Goal: Information Seeking & Learning: Learn about a topic

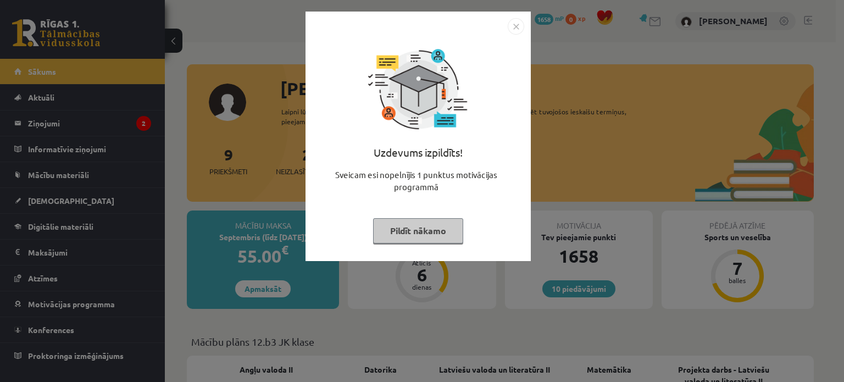
click at [449, 227] on button "Pildīt nākamo" at bounding box center [418, 230] width 90 height 25
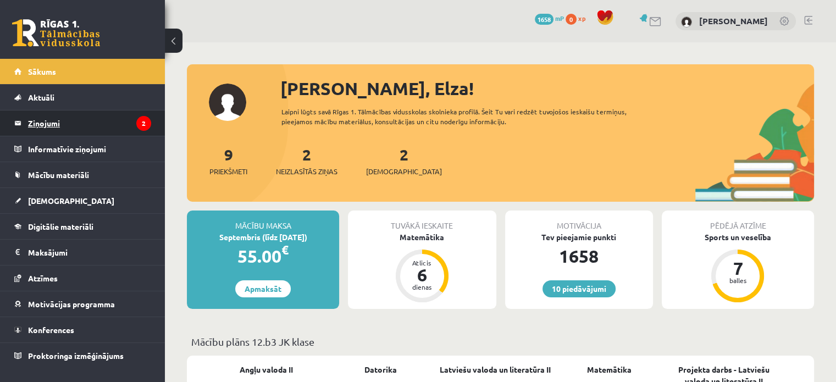
click at [120, 112] on legend "Ziņojumi 2" at bounding box center [89, 122] width 123 height 25
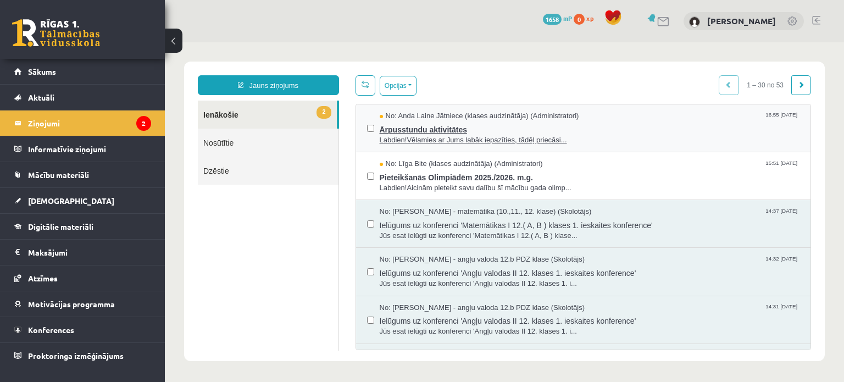
click at [451, 129] on span "Ārpusstundu aktivitātes" at bounding box center [590, 128] width 420 height 14
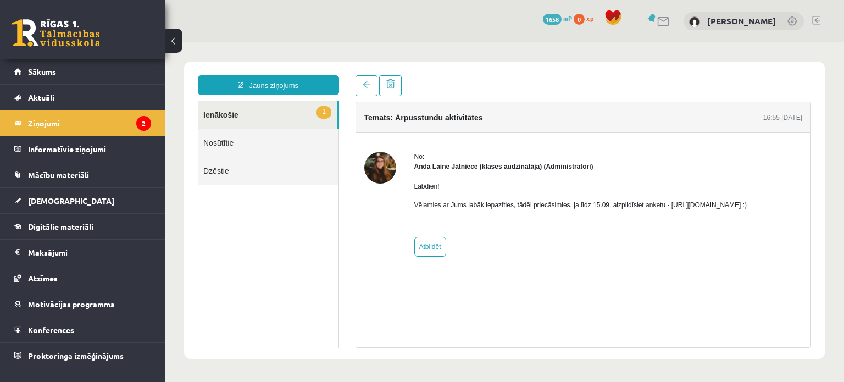
drag, startPoint x: 664, startPoint y: 203, endPoint x: 784, endPoint y: 207, distance: 119.9
click at [748, 207] on p "Vēlamies ar Jums labāk iepazīties, tādēļ priecāsimies, ja līdz 15.09. aizpildīs…" at bounding box center [580, 205] width 333 height 10
copy p "https://forms.gle/mVxkUEapGFxHM7hU7"
click at [742, 24] on link "[PERSON_NAME]" at bounding box center [741, 20] width 69 height 11
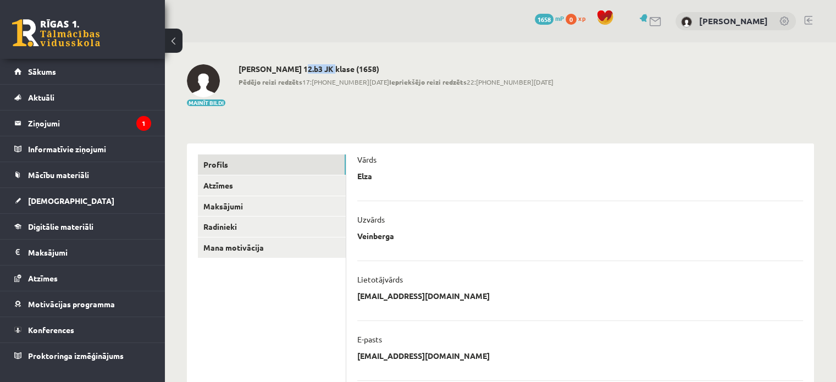
drag, startPoint x: 295, startPoint y: 70, endPoint x: 325, endPoint y: 69, distance: 30.8
click at [325, 69] on h2 "[PERSON_NAME] 12.b3 JK klase (1658)" at bounding box center [396, 68] width 315 height 9
copy h2 "12.b3 JK"
click at [103, 120] on legend "Ziņojumi 1" at bounding box center [89, 122] width 123 height 25
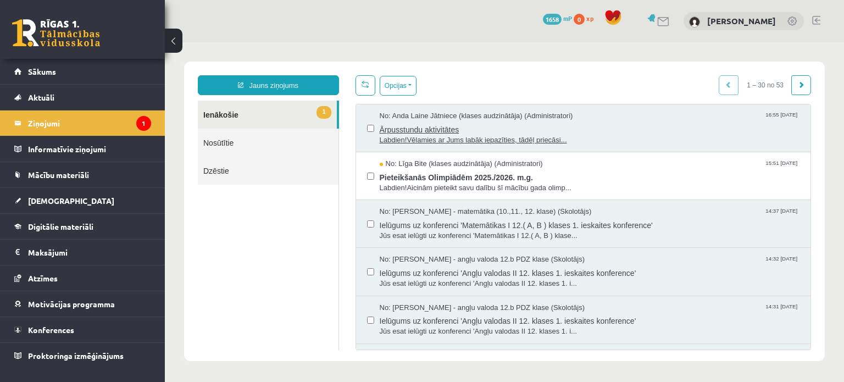
click at [414, 132] on span "Ārpusstundu aktivitātes" at bounding box center [590, 128] width 420 height 14
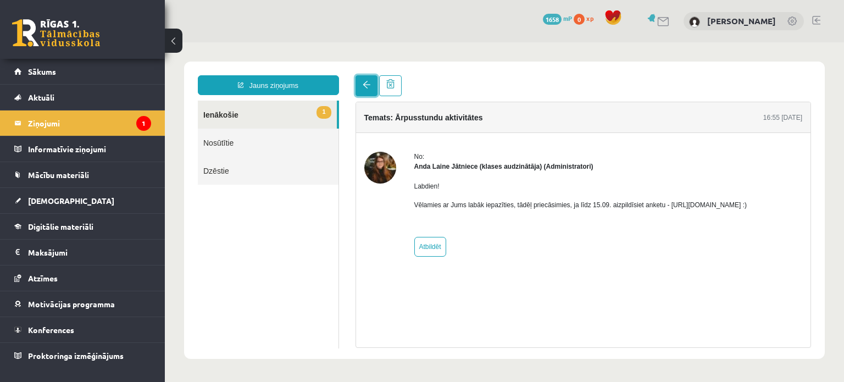
click at [369, 87] on span at bounding box center [367, 85] width 8 height 8
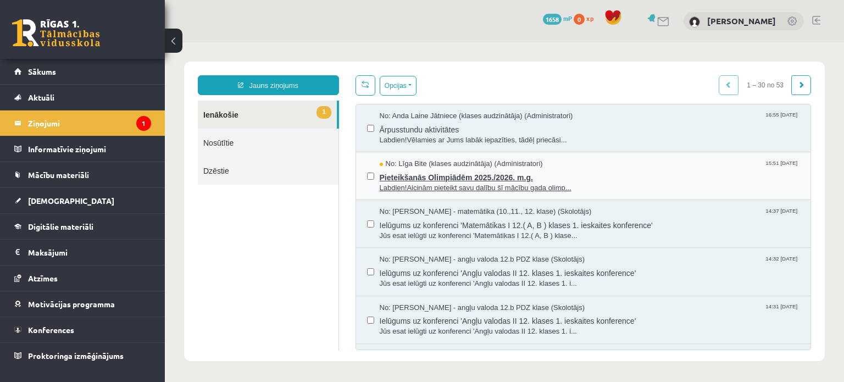
click at [489, 183] on span "Labdien!Aicinām pieteikt savu dalību šī mācību gada olimp..." at bounding box center [590, 188] width 420 height 10
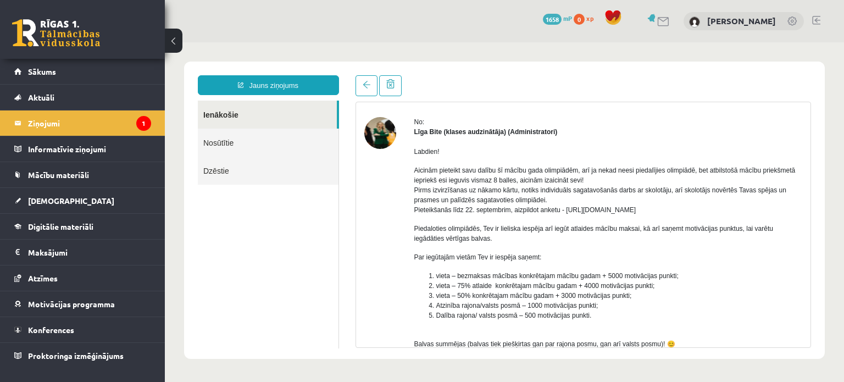
scroll to position [33, 0]
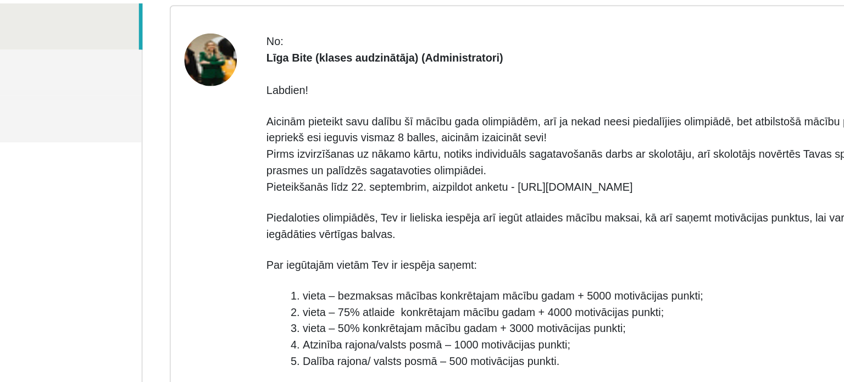
drag, startPoint x: 255, startPoint y: 77, endPoint x: 382, endPoint y: 76, distance: 127.0
click at [382, 76] on p "Aicinām pieteikt savu dalību šī mācību gada olimpiādēm, arī ja nekad neesi pied…" at bounding box center [298, 56] width 389 height 49
copy p "https://forms.gle/uvbsV5jHMTRw2rFV9"
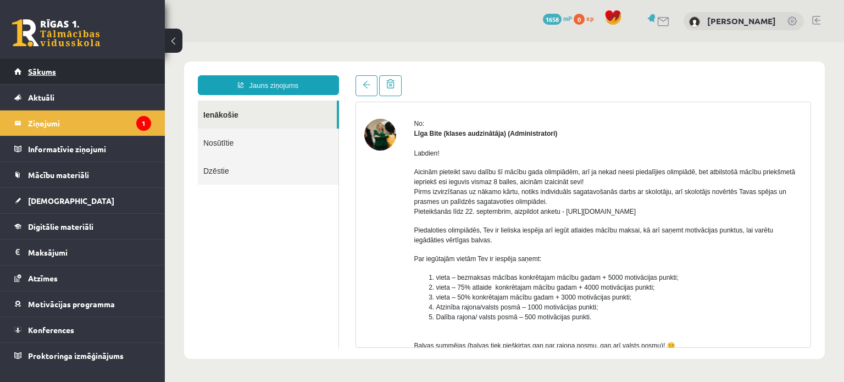
click at [78, 72] on link "Sākums" at bounding box center [82, 71] width 137 height 25
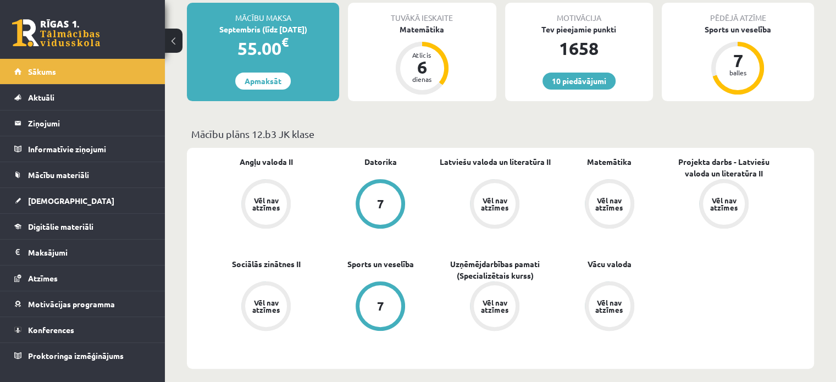
scroll to position [208, 0]
click at [428, 26] on div "Matemātika" at bounding box center [422, 29] width 148 height 12
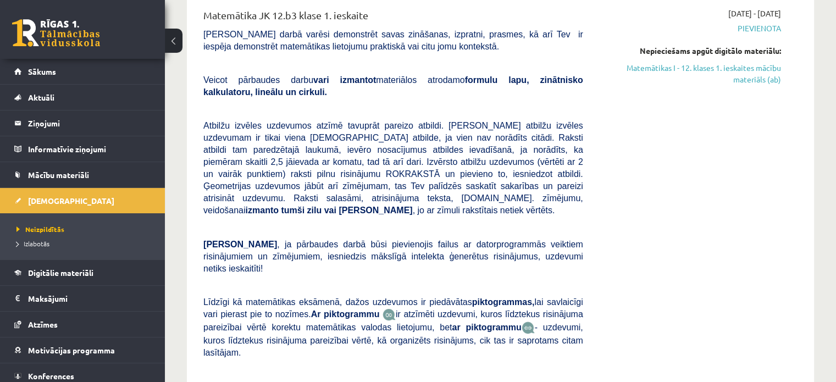
scroll to position [150, 0]
click at [773, 83] on link "Matemātikas I - 12. klases 1. ieskaites mācību materiāls (ab)" at bounding box center [690, 73] width 181 height 23
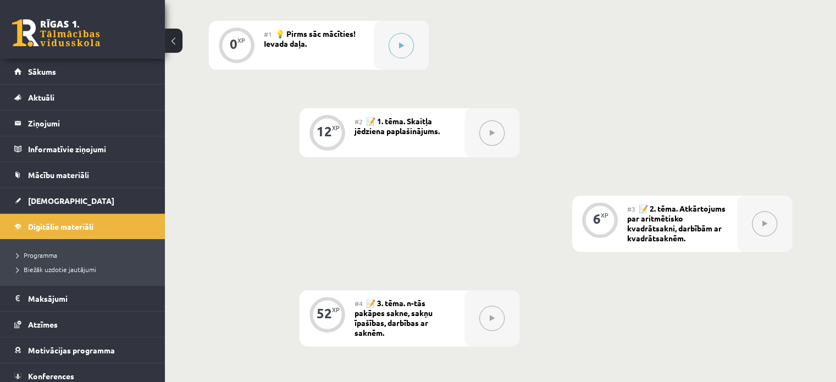
scroll to position [342, 0]
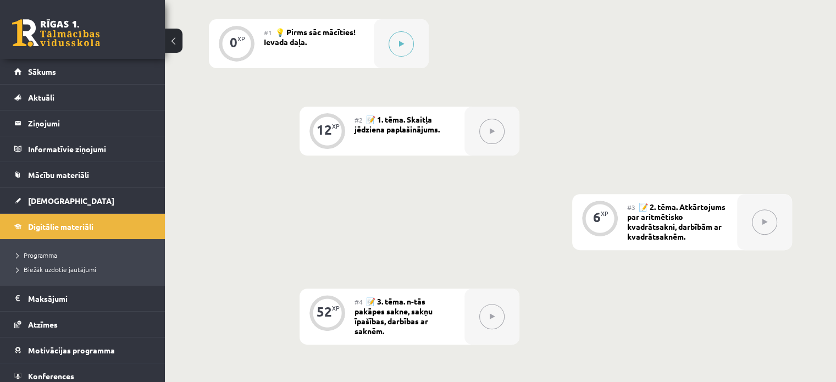
click at [492, 134] on icon at bounding box center [492, 131] width 5 height 7
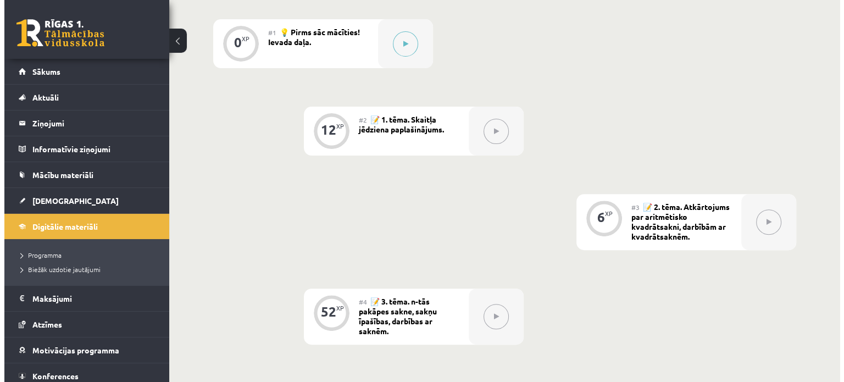
scroll to position [306, 0]
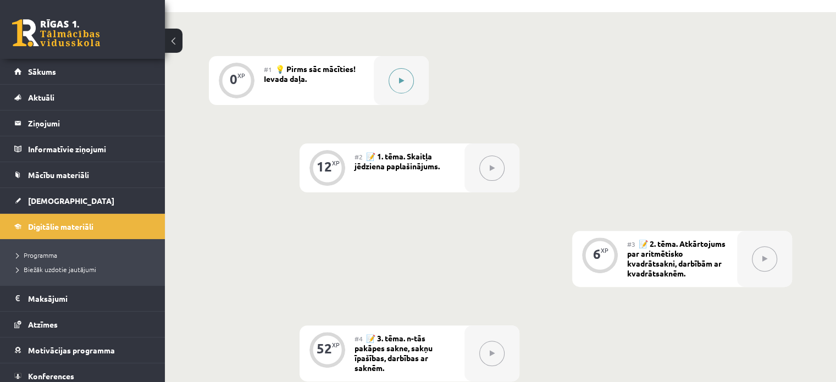
click at [395, 78] on button at bounding box center [401, 80] width 25 height 25
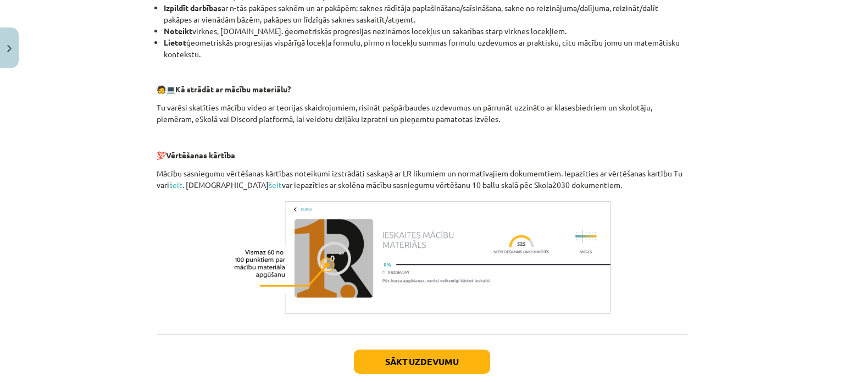
scroll to position [501, 0]
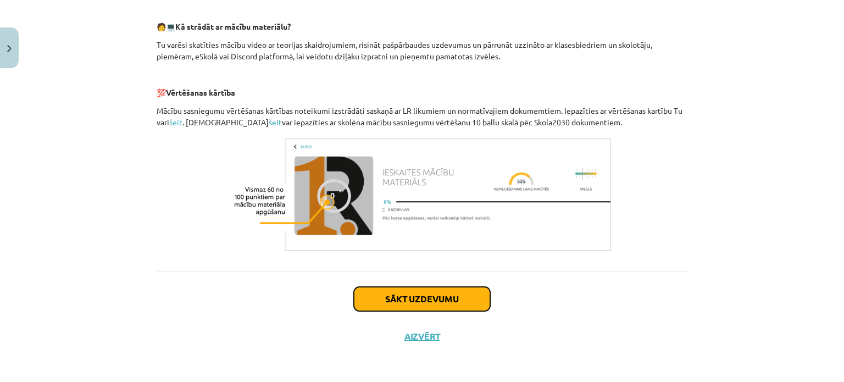
click at [449, 301] on button "Sākt uzdevumu" at bounding box center [422, 299] width 136 height 24
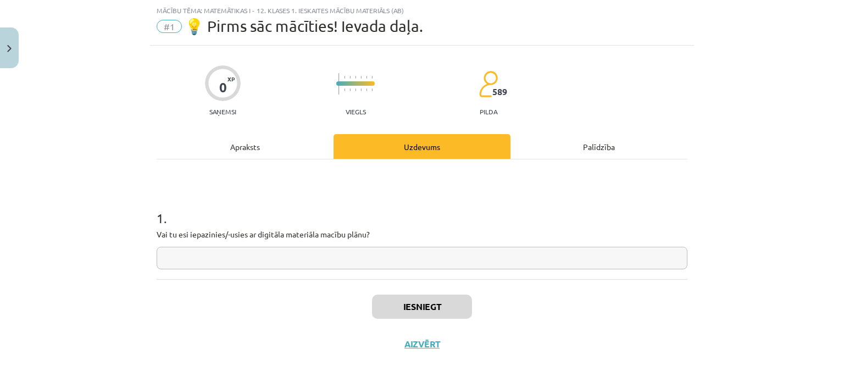
click at [389, 259] on input "text" at bounding box center [422, 258] width 531 height 23
type input "**"
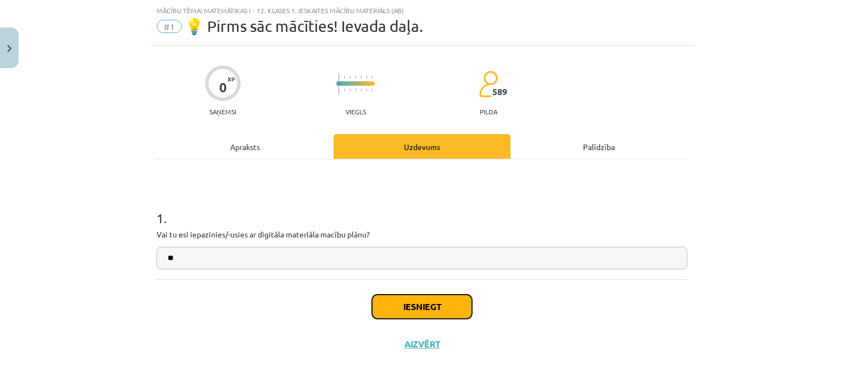
click at [408, 306] on button "Iesniegt" at bounding box center [422, 307] width 100 height 24
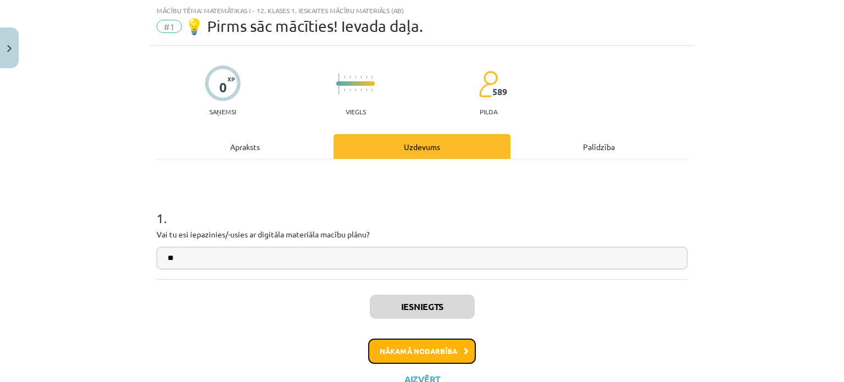
click at [409, 346] on button "Nākamā nodarbība" at bounding box center [422, 351] width 108 height 25
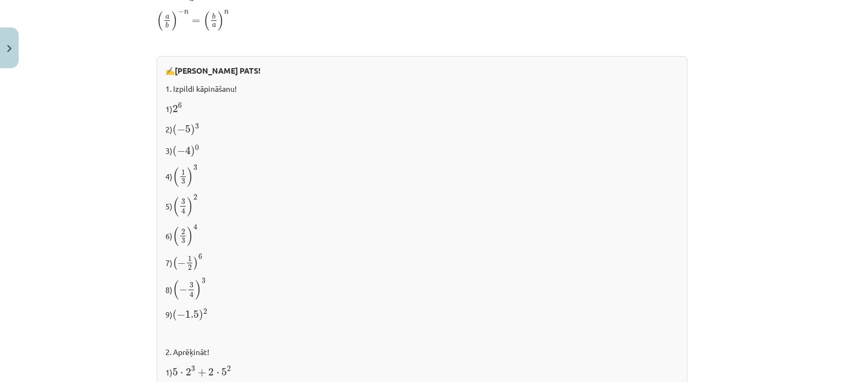
scroll to position [1178, 0]
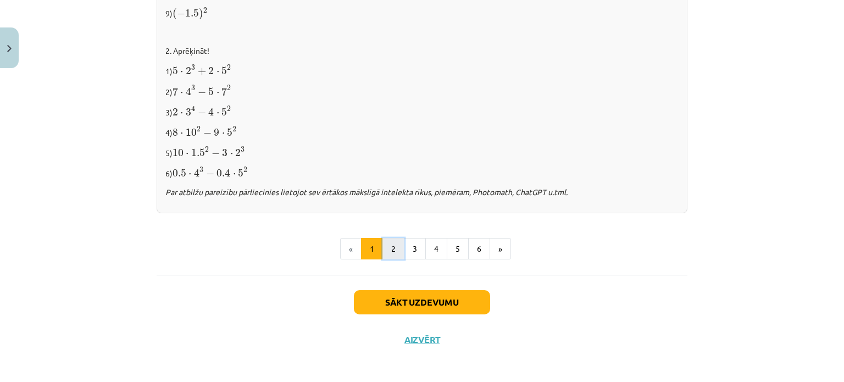
click at [390, 239] on button "2" at bounding box center [394, 249] width 22 height 22
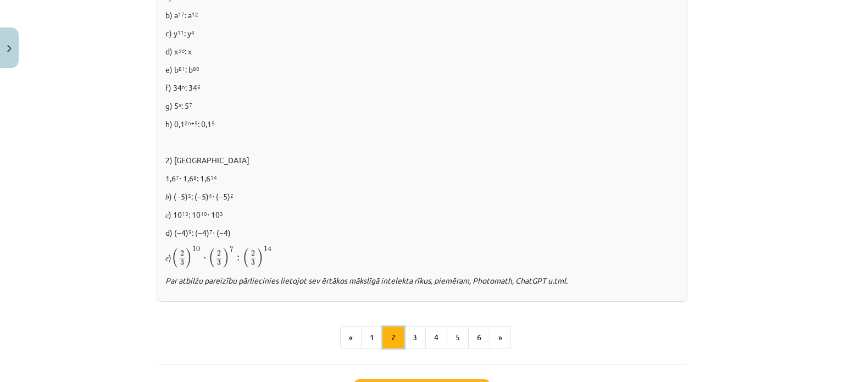
scroll to position [783, 0]
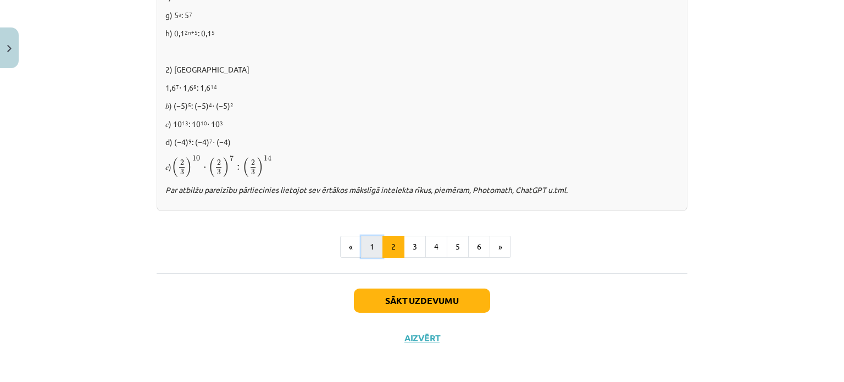
click at [372, 245] on button "1" at bounding box center [372, 247] width 22 height 22
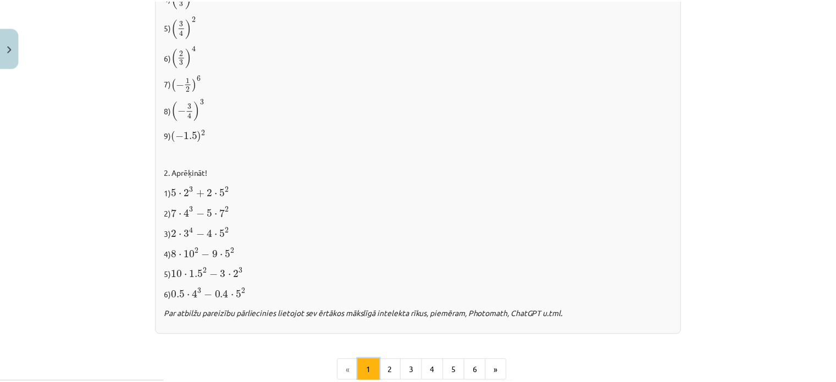
scroll to position [1178, 0]
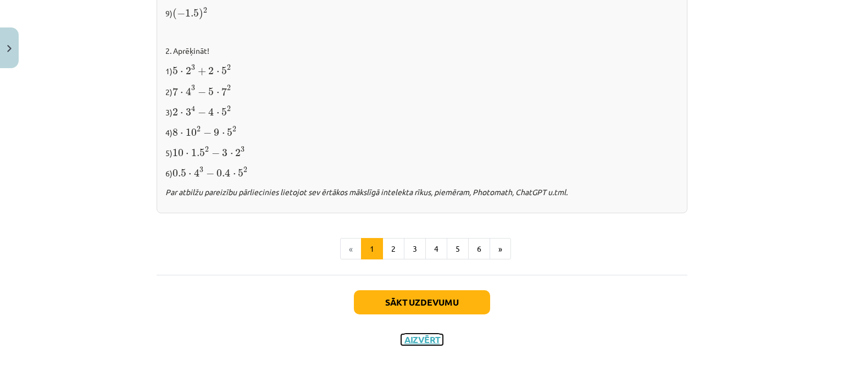
click at [430, 334] on button "Aizvērt" at bounding box center [422, 339] width 42 height 11
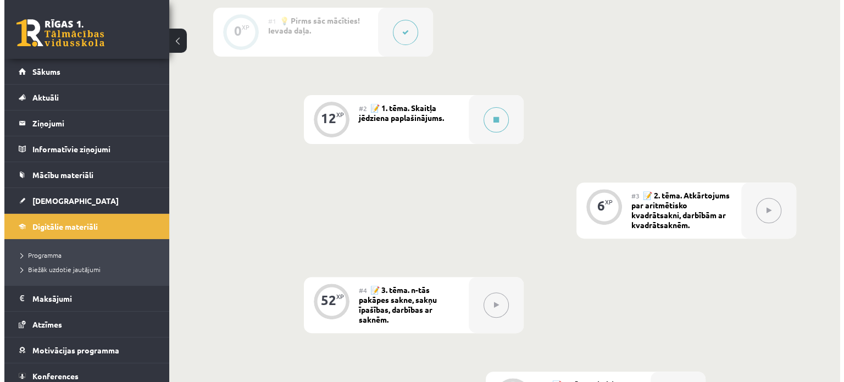
scroll to position [353, 0]
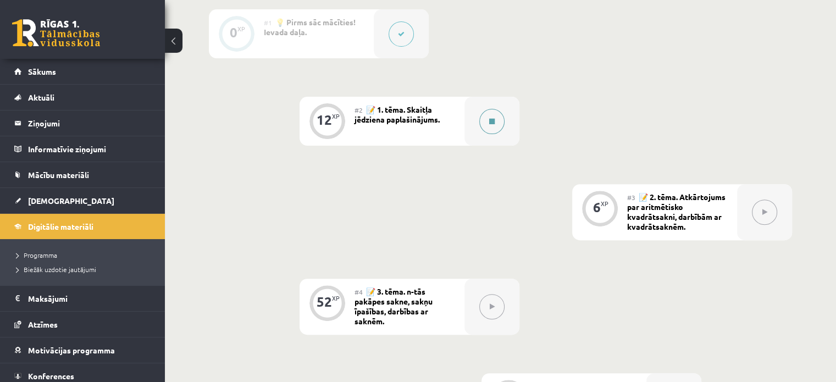
click at [498, 138] on div at bounding box center [491, 121] width 55 height 49
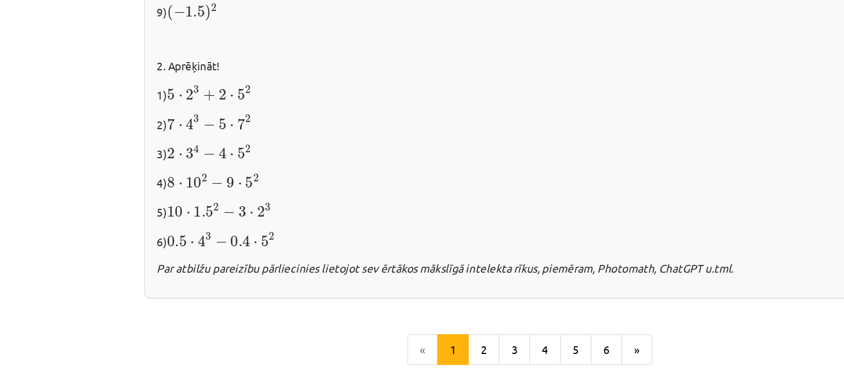
scroll to position [1178, 0]
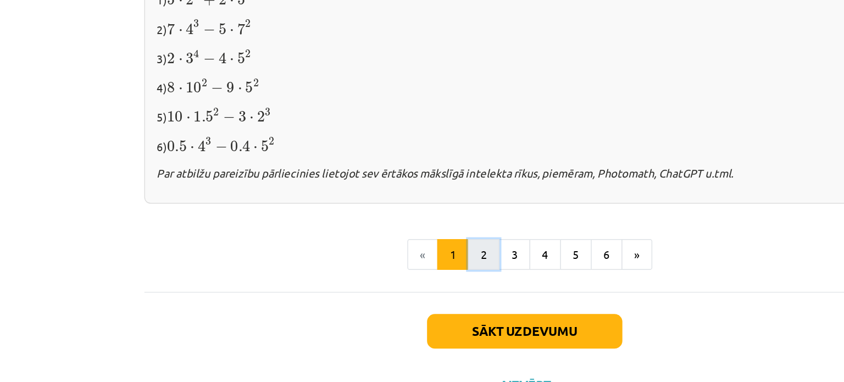
click at [396, 248] on button "2" at bounding box center [394, 249] width 22 height 22
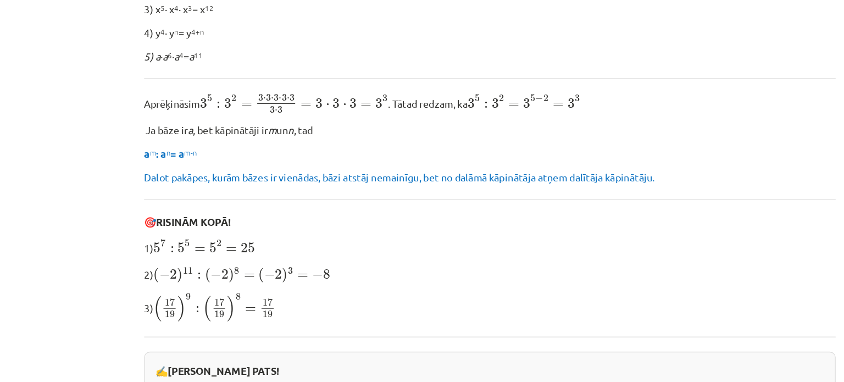
scroll to position [300, 0]
